Goal: Task Accomplishment & Management: Manage account settings

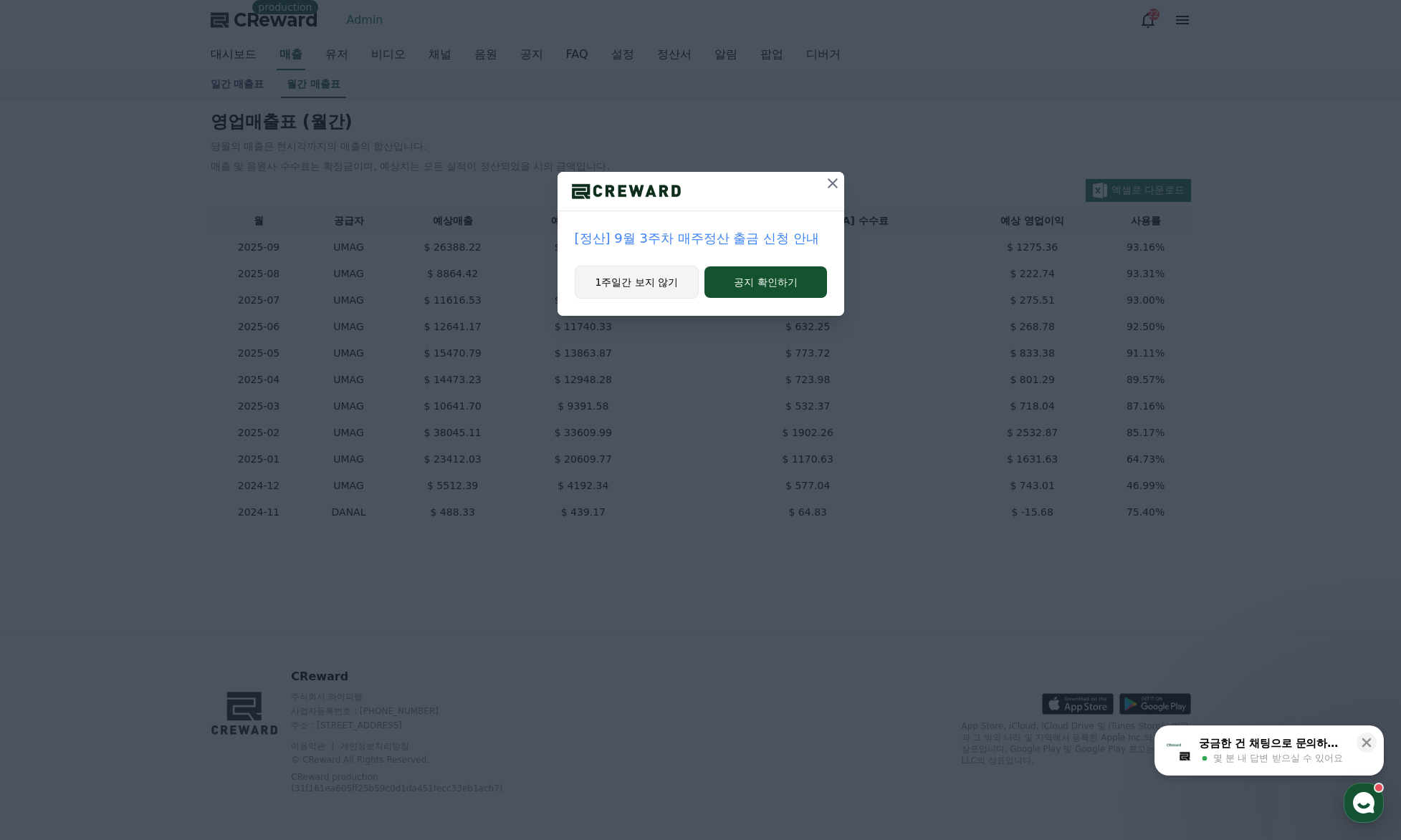
click at [635, 278] on button "1주일간 보지 않기" at bounding box center [637, 282] width 125 height 33
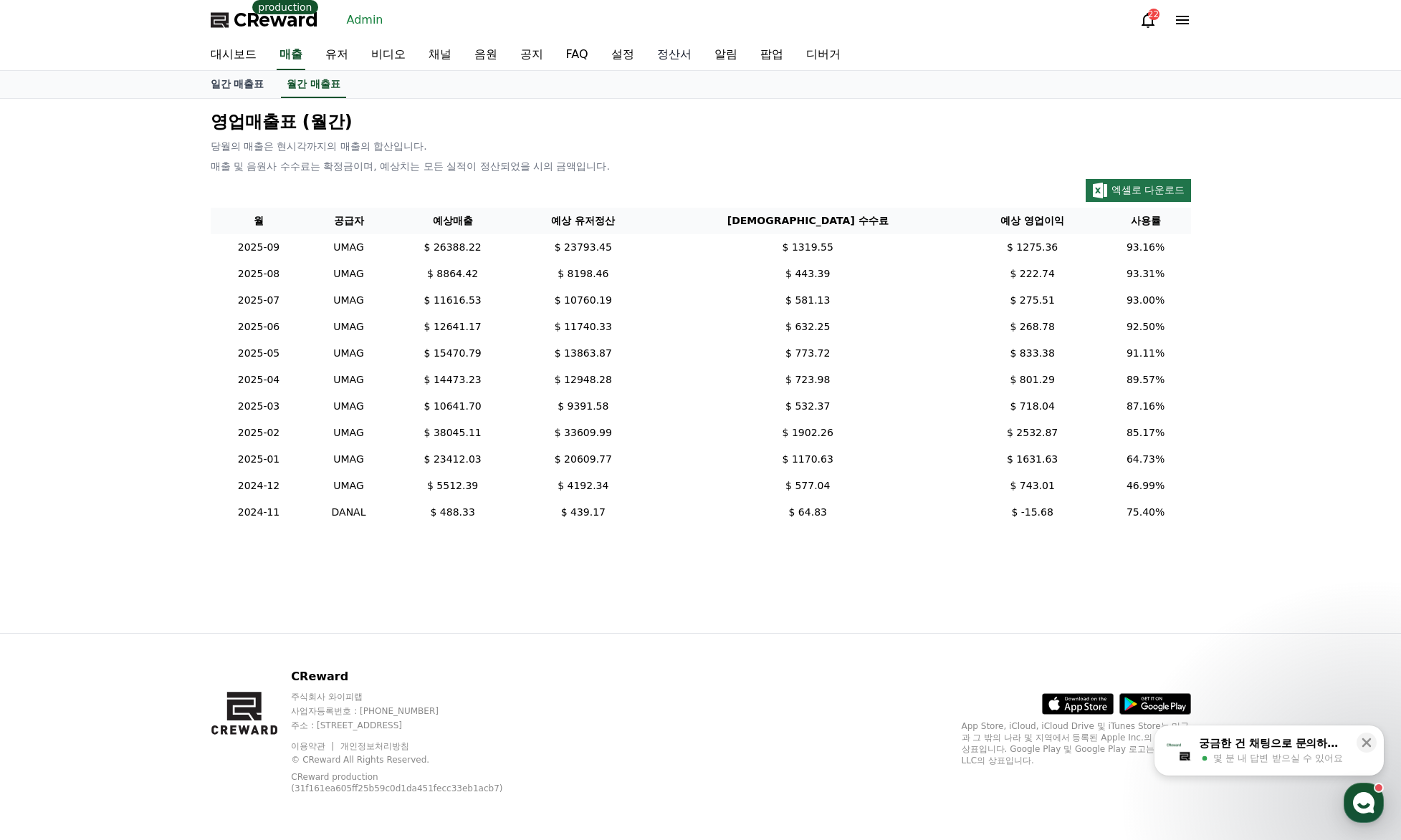
click at [680, 51] on link "정산서" at bounding box center [674, 55] width 57 height 30
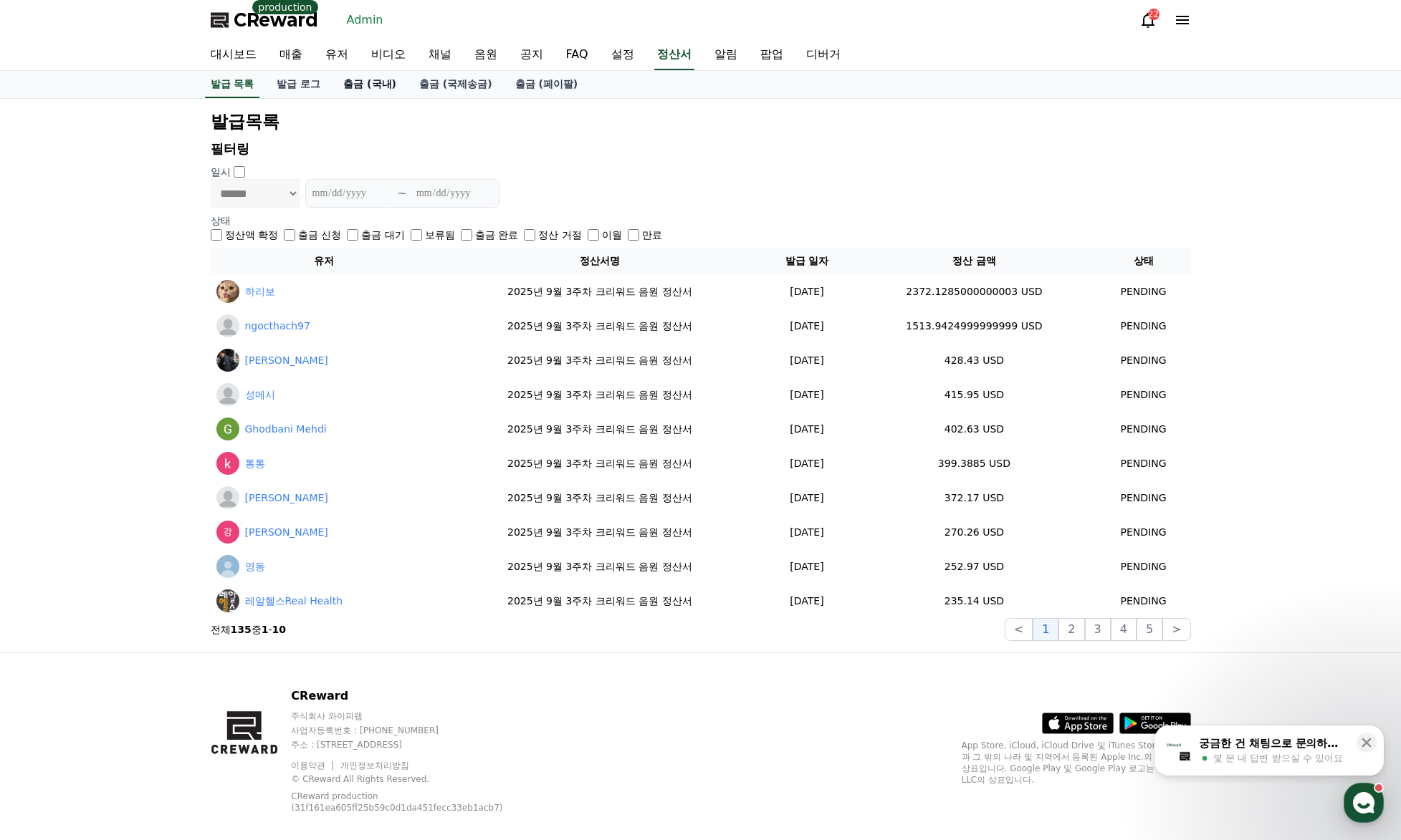
click at [387, 90] on link "출금 (국내)" at bounding box center [369, 84] width 76 height 27
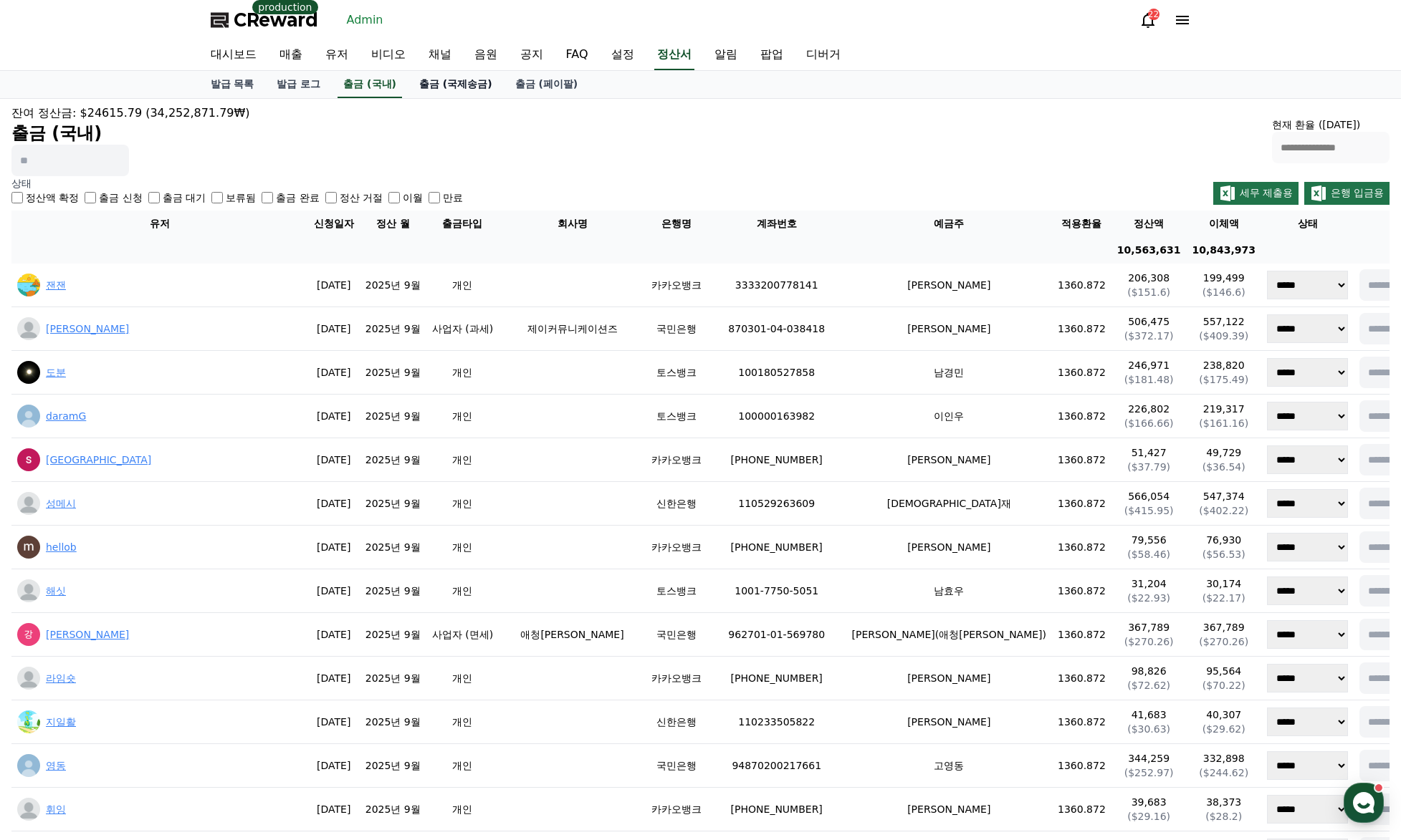
click at [449, 86] on link "출금 (국제송금)" at bounding box center [456, 84] width 96 height 27
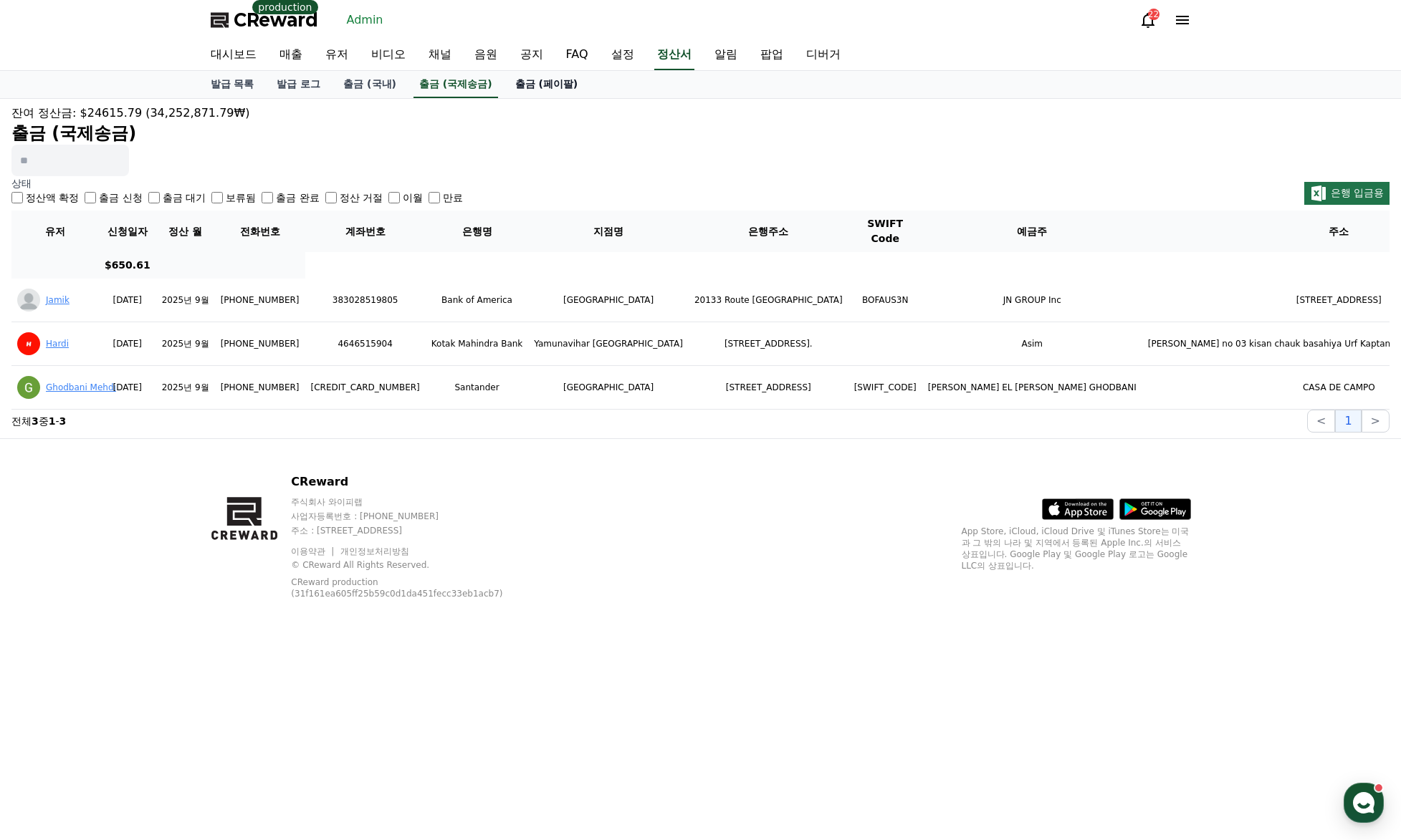
click at [534, 85] on link "출금 (페이팔)" at bounding box center [547, 84] width 86 height 27
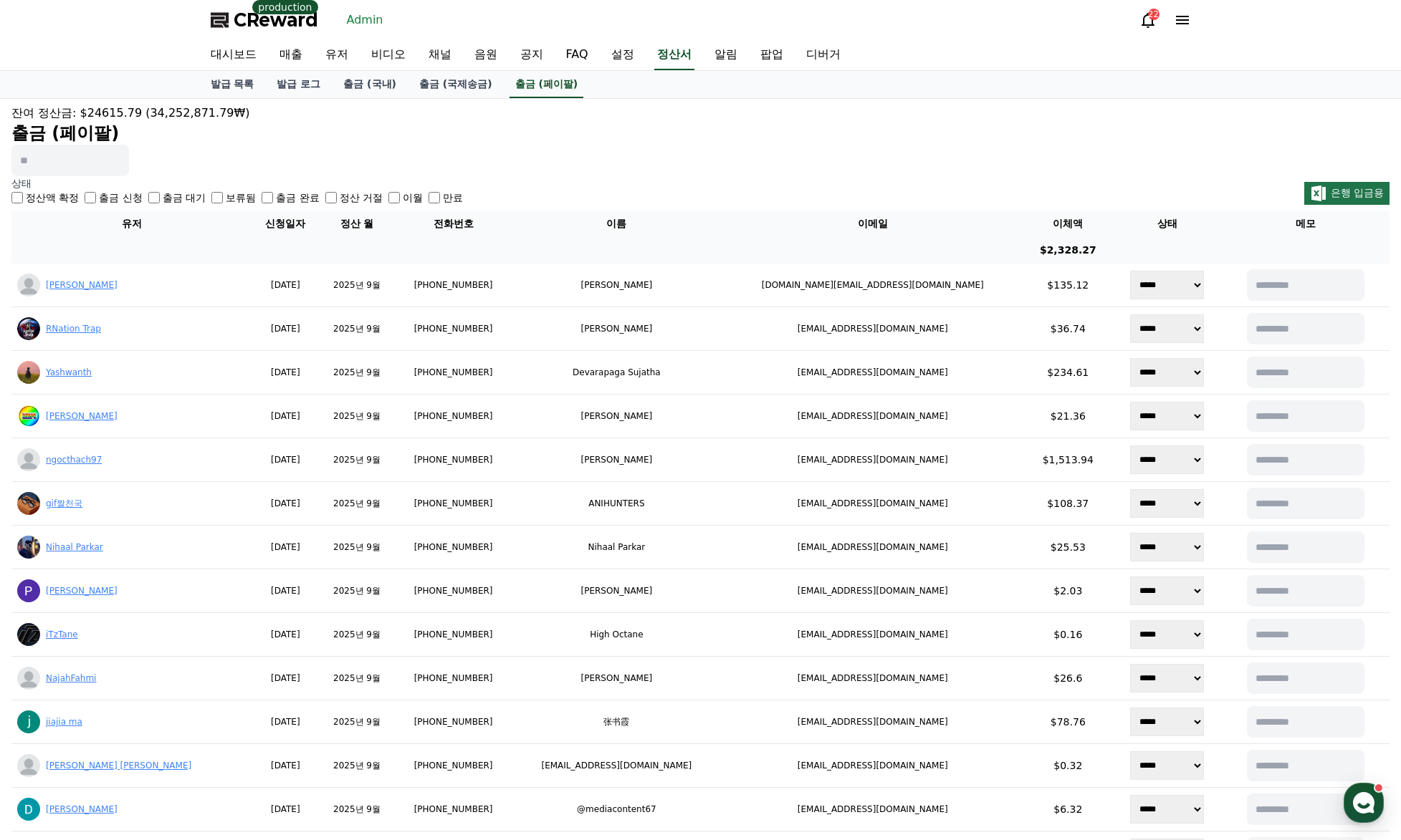
click at [1140, 187] on div "상태 정산액 확정 출금 신청 출금 대기 보류됨 출금 완료 정산 거절 이월 만료 은행 입금용" at bounding box center [700, 190] width 1378 height 29
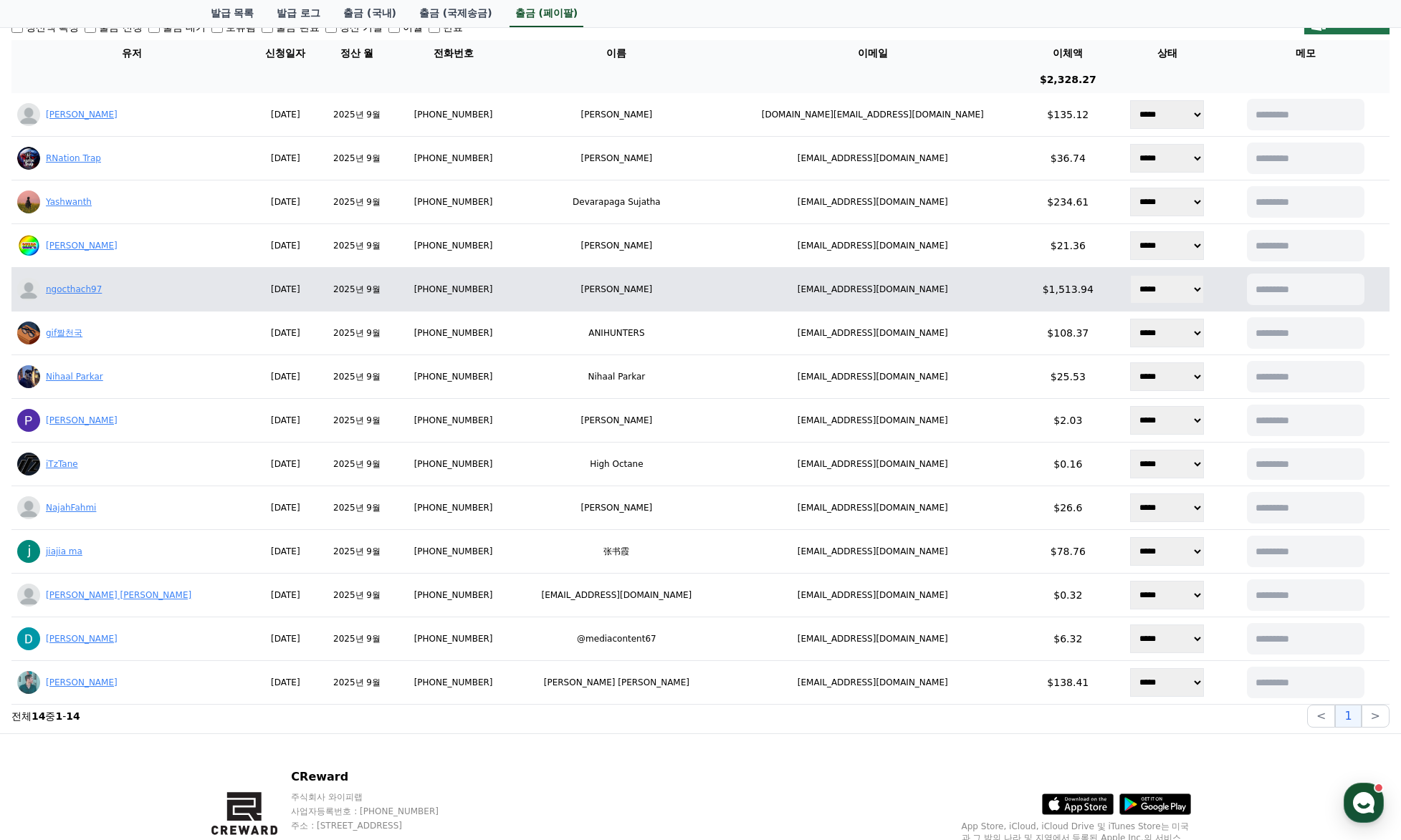
scroll to position [270, 0]
